Goal: Task Accomplishment & Management: Use online tool/utility

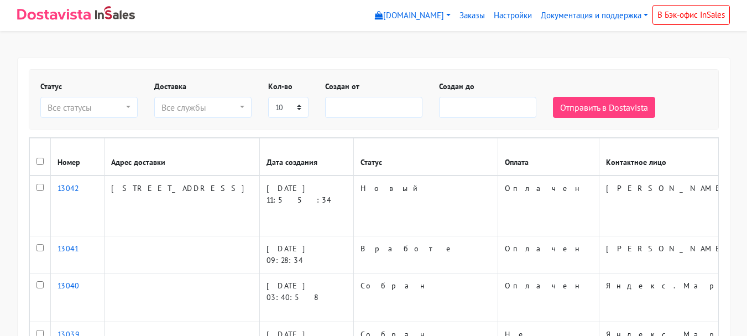
select select
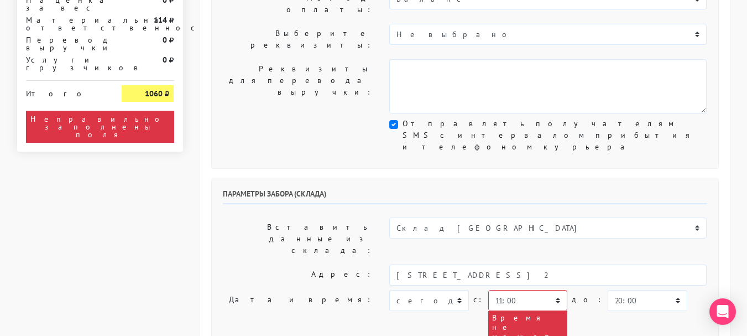
scroll to position [332, 0]
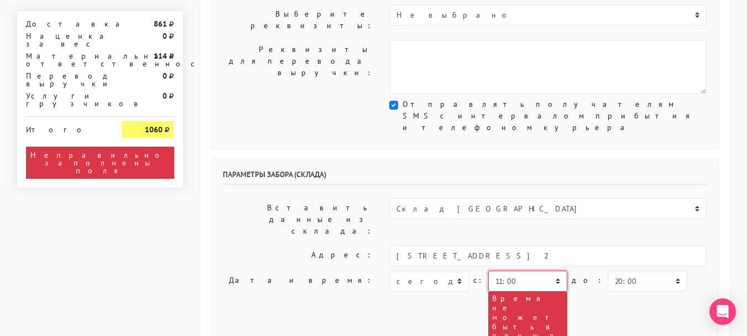
click at [519, 270] on select "00:00 00:30 01:00 01:30 02:00 02:30 03:00 03:30 04:00 04:30 05:00 05:30 06:00 0…" at bounding box center [527, 280] width 79 height 21
select select "18:00"
click at [488, 270] on select "00:00 00:30 01:00 01:30 02:00 02:30 03:00 03:30 04:00 04:30 05:00 05:30 06:00 0…" at bounding box center [527, 280] width 79 height 21
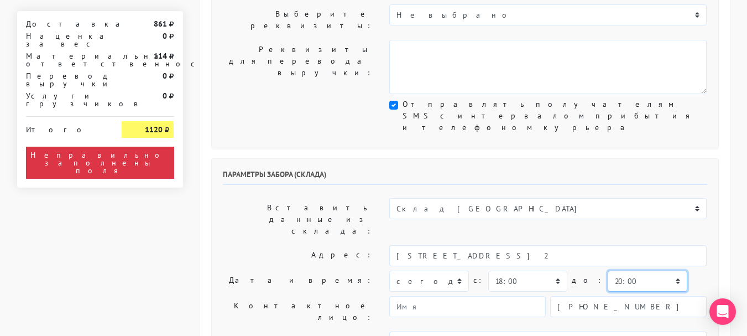
click at [608, 270] on select "00:00 00:30 01:00 01:30 02:00 02:30 03:00 03:30 04:00 04:30 05:00 05:30 06:00 0…" at bounding box center [647, 280] width 79 height 21
select select "19:00"
click at [608, 270] on select "00:00 00:30 01:00 01:30 02:00 02:30 03:00 03:30 04:00 04:30 05:00 05:30 06:00 0…" at bounding box center [647, 280] width 79 height 21
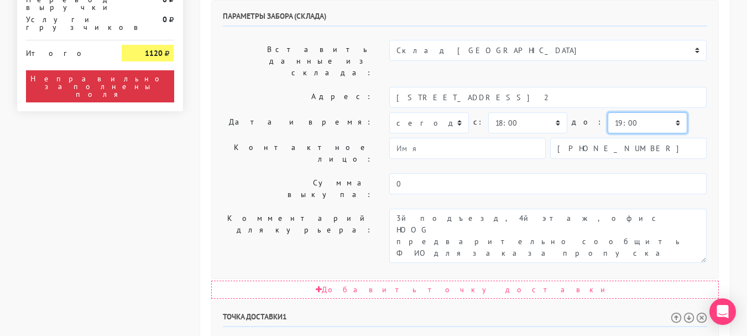
scroll to position [387, 0]
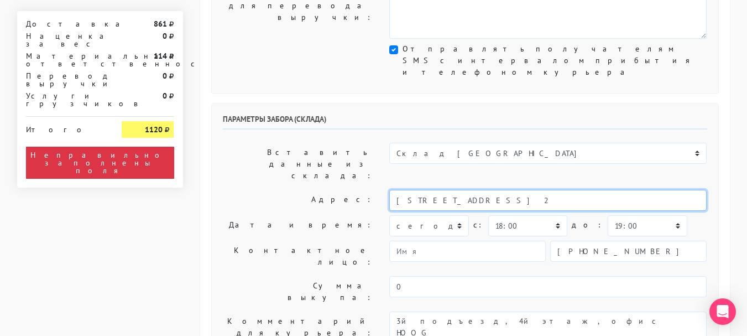
click at [501, 190] on input "Москва, ул. Зорге, д. 9А, стр. 2" at bounding box center [547, 200] width 317 height 21
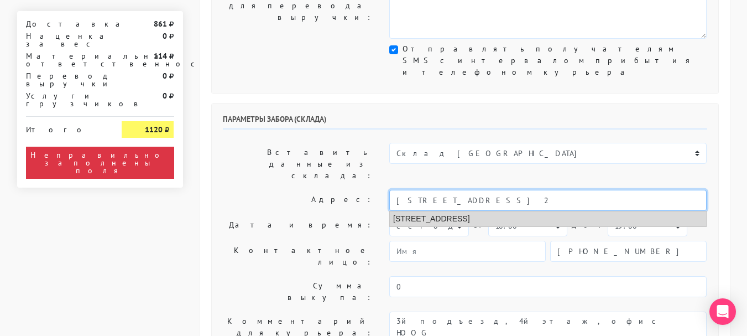
click at [501, 211] on li "Москва, улица Зорге, 9а ст2" at bounding box center [548, 218] width 316 height 15
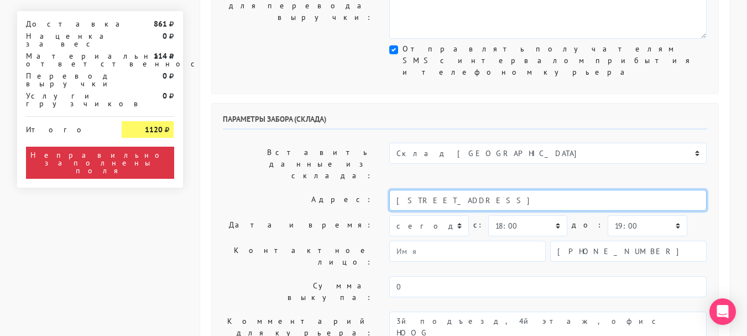
type input "Москва, улица Зорге, 9а ст2"
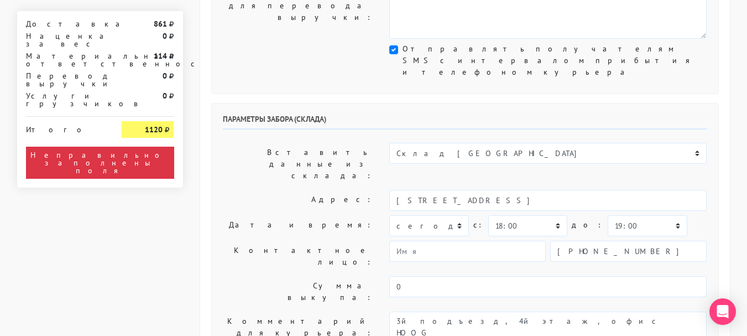
click at [402, 163] on div "Параметры забора (склада) Вставить данные из склада: Склад Москва Адрес: Москва…" at bounding box center [465, 241] width 506 height 277
click at [400, 311] on textarea "3й подъезд, 4й этаж, офис HOOG предварительно сообщить ФИО для заказа пропуска" at bounding box center [547, 338] width 317 height 54
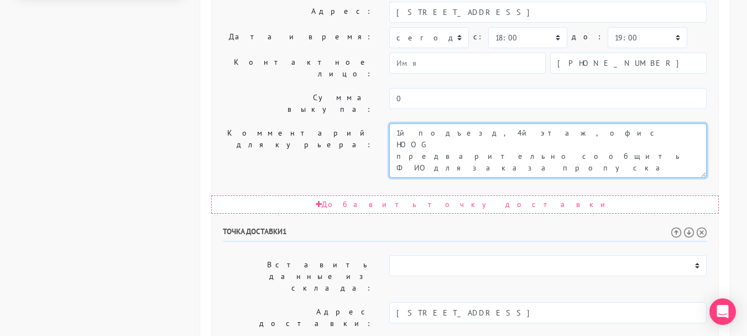
scroll to position [608, 0]
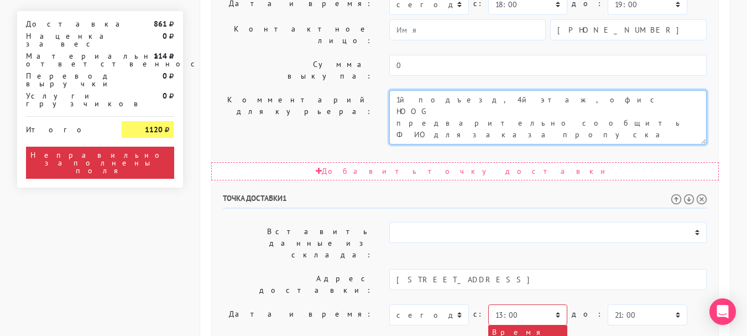
type textarea "1й подъезд, 4й этаж, офис HOOG предварительно сообщить ФИО для заказа пропуска"
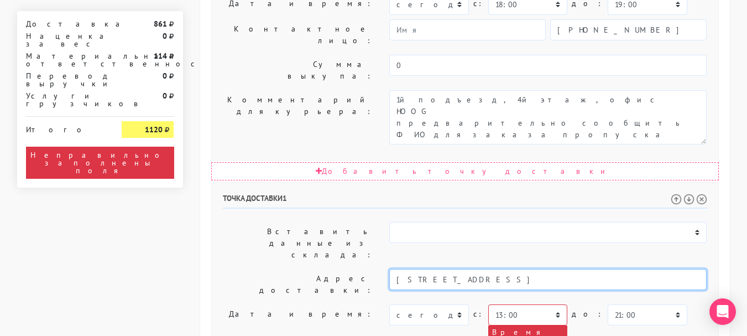
drag, startPoint x: 658, startPoint y: 110, endPoint x: 540, endPoint y: 116, distance: 117.9
click at [540, 269] on input "[STREET_ADDRESS]" at bounding box center [547, 279] width 317 height 21
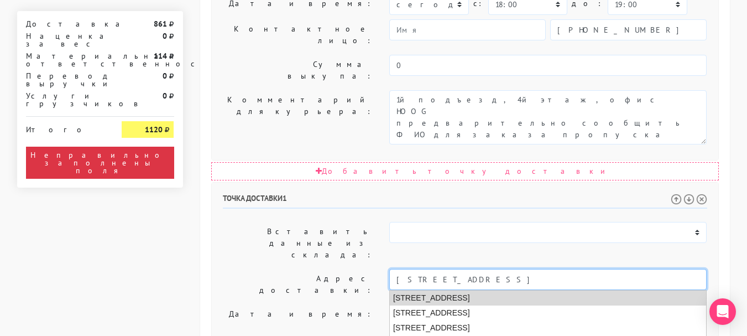
click at [473, 290] on li "Москва, Азовская улица, 24 к2" at bounding box center [548, 297] width 316 height 15
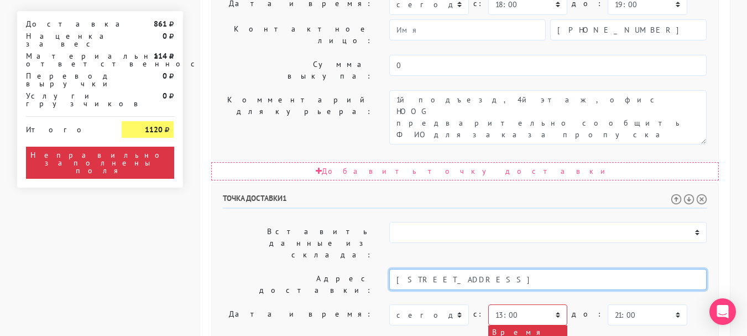
type input "Москва, Азовская улица, 24 к2"
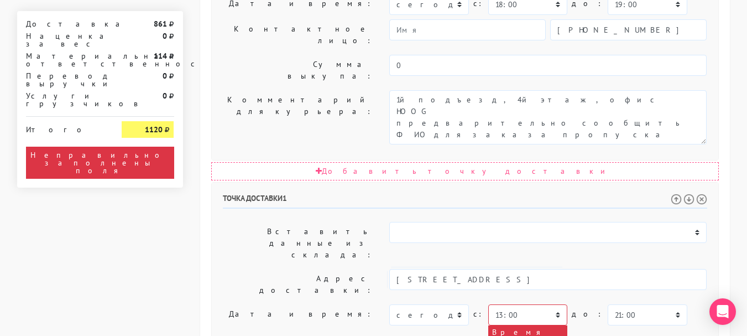
paste textarea "подъезд 3, этаж 8, квартира 185"
type textarea "подъезд 3, этаж 8, квартира 185. Подъезд 3 рядом с салоном красоты "Леге Артис""
click at [515, 304] on select "00:00 00:30 01:00 01:30 02:00 02:30 03:00 03:30 04:00 04:30 05:00 05:30 06:00 0…" at bounding box center [527, 314] width 79 height 21
select select "19:00"
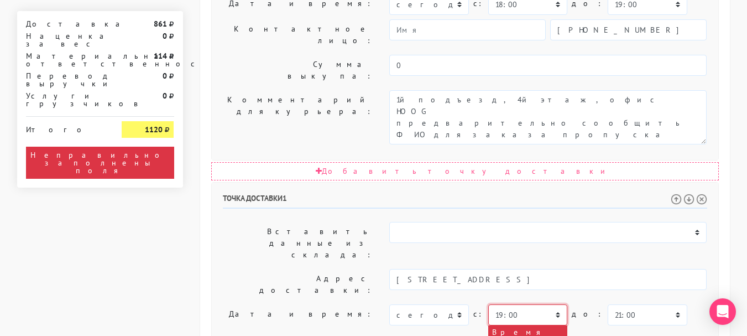
click at [488, 304] on select "00:00 00:30 01:00 01:30 02:00 02:30 03:00 03:30 04:00 04:30 05:00 05:30 06:00 0…" at bounding box center [527, 314] width 79 height 21
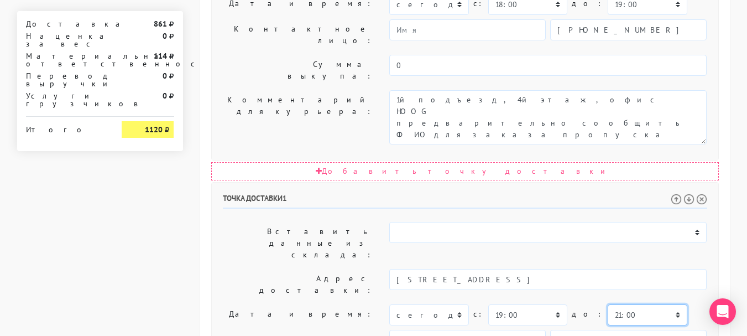
drag, startPoint x: 617, startPoint y: 134, endPoint x: 618, endPoint y: 128, distance: 6.2
click at [617, 304] on select "00:00 00:30 01:00 01:30 02:00 02:30 03:00 03:30 04:00 04:30 05:00 05:30 06:00 0…" at bounding box center [647, 314] width 79 height 21
select select "20:00"
click at [608, 304] on select "00:00 00:30 01:00 01:30 02:00 02:30 03:00 03:30 04:00 04:30 05:00 05:30 06:00 0…" at bounding box center [647, 314] width 79 height 21
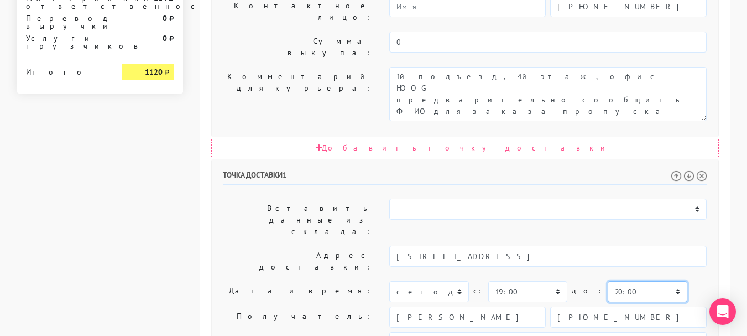
scroll to position [684, 0]
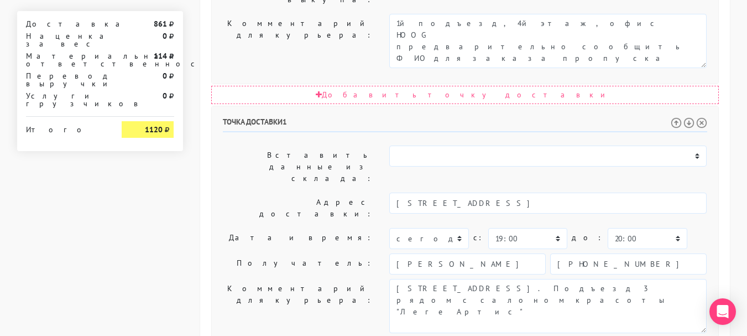
drag, startPoint x: 295, startPoint y: 280, endPoint x: 294, endPoint y: 265, distance: 15.0
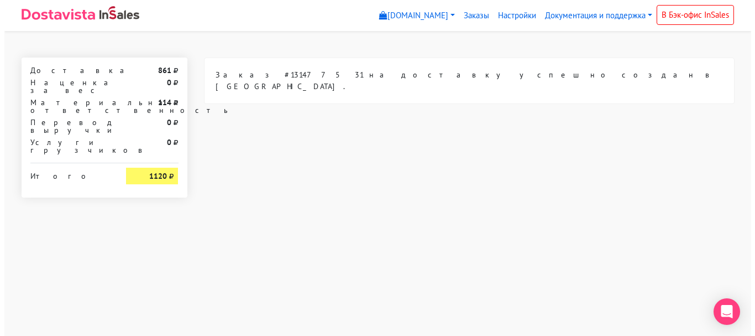
scroll to position [0, 0]
